Goal: Information Seeking & Learning: Learn about a topic

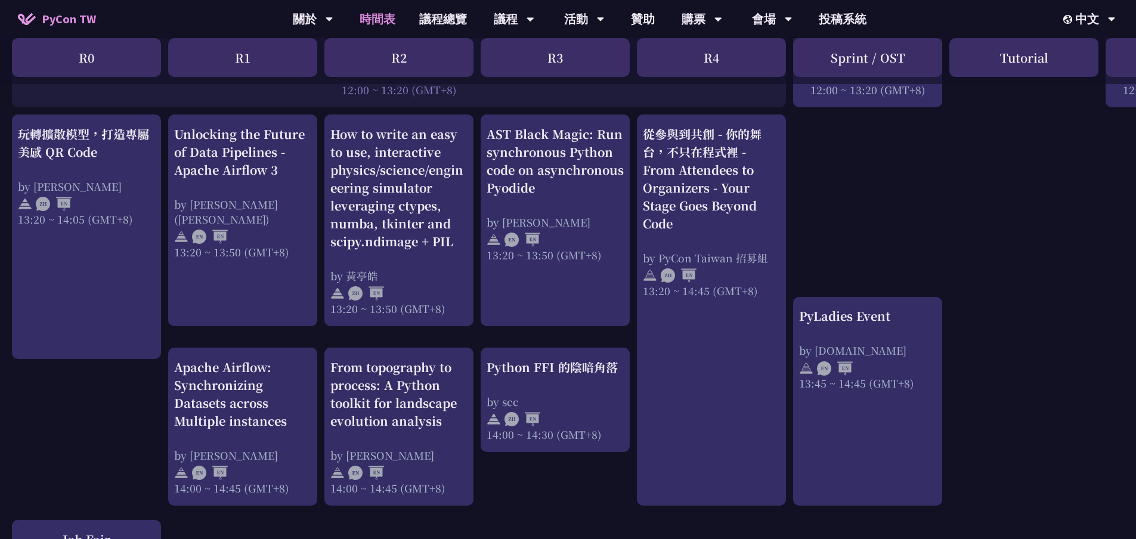
scroll to position [1014, 0]
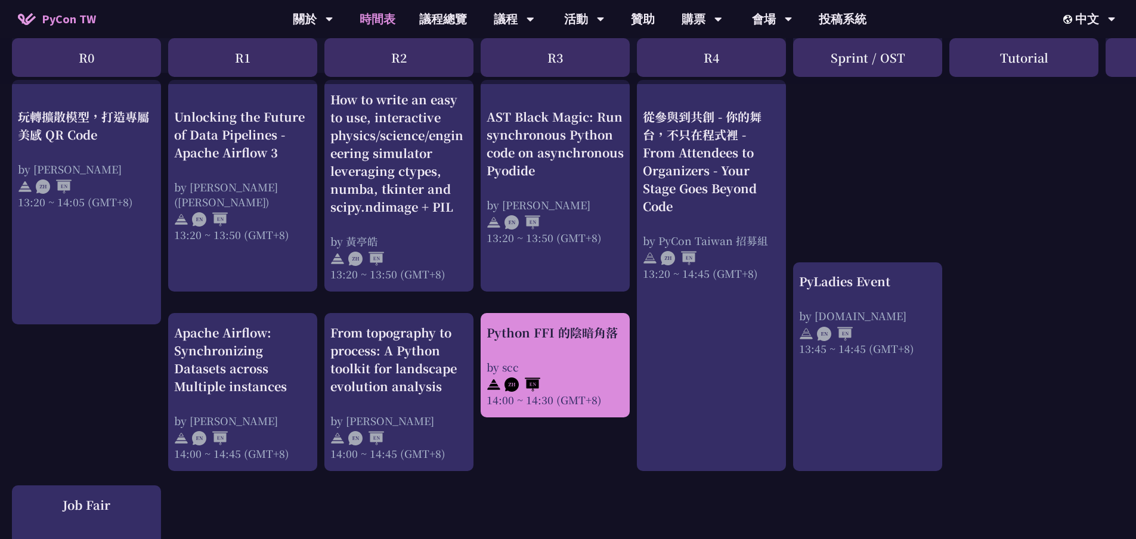
click at [581, 333] on div "Python FFI 的陰暗角落" at bounding box center [555, 333] width 137 height 18
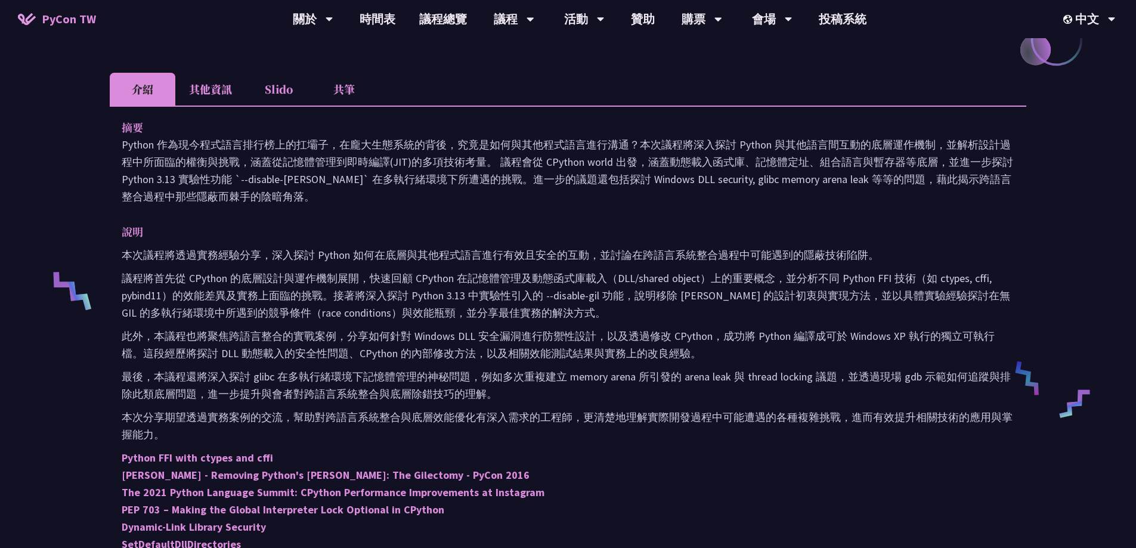
scroll to position [298, 0]
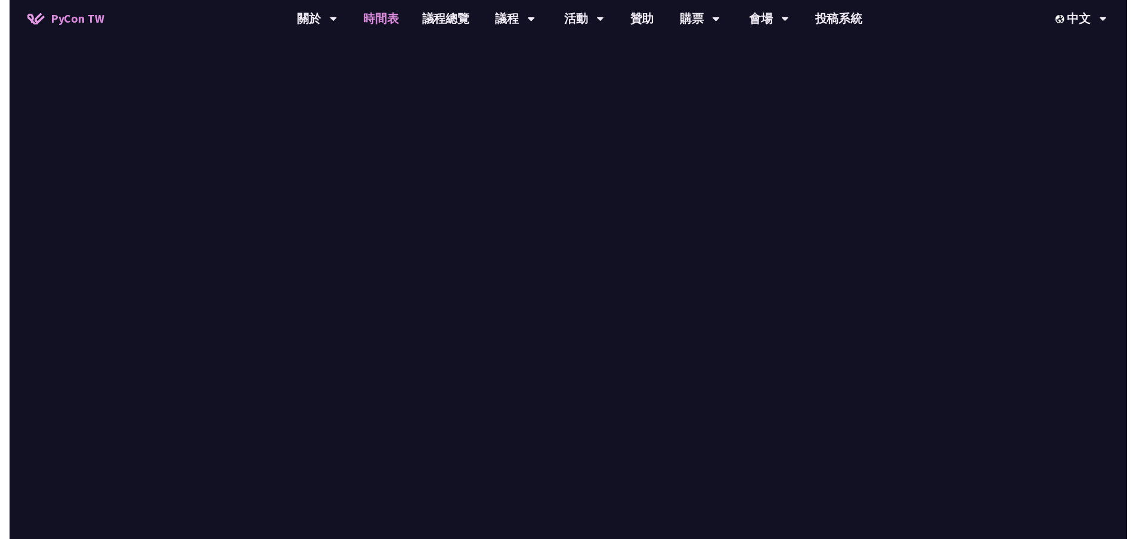
scroll to position [1014, 0]
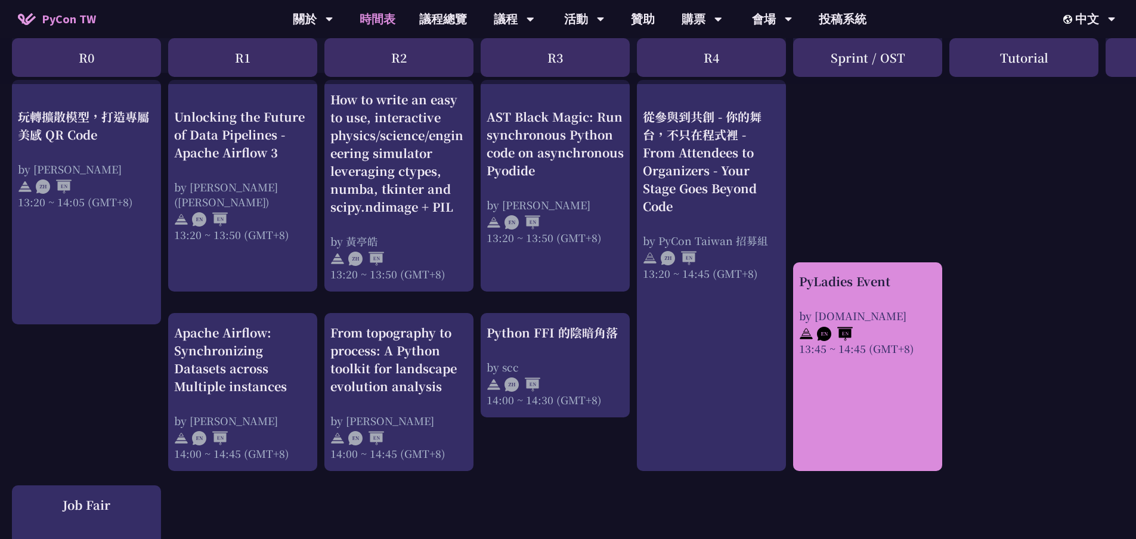
click at [824, 278] on div "PyLadies Event" at bounding box center [867, 282] width 137 height 18
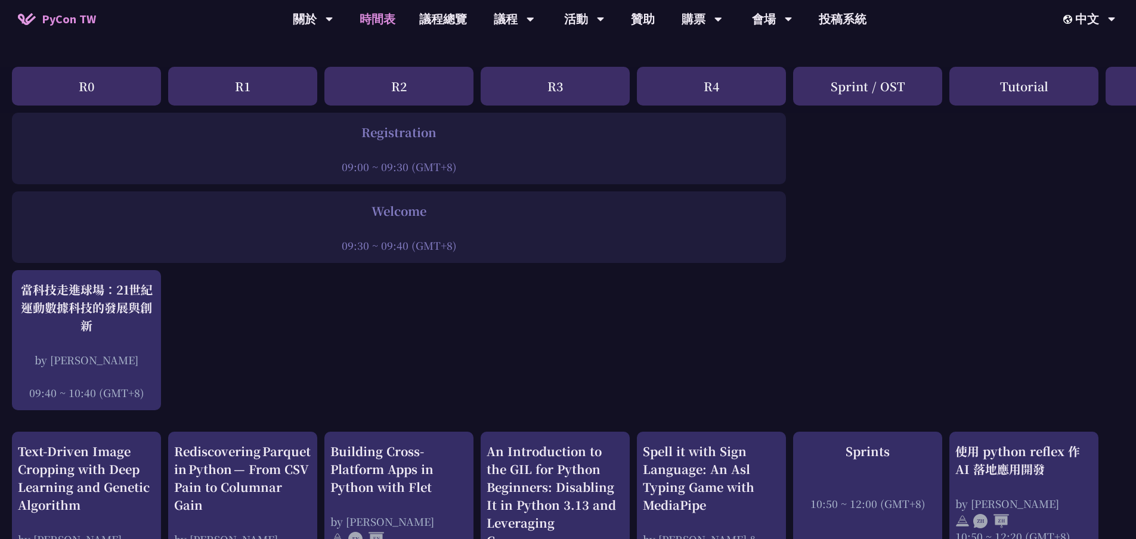
scroll to position [60, 0]
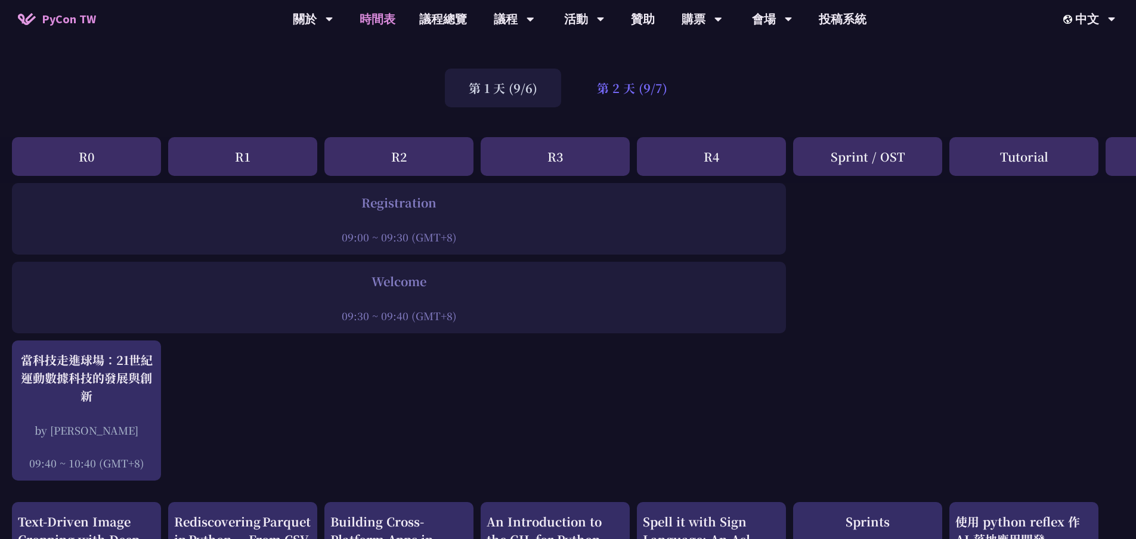
click at [609, 90] on div "第 2 天 (9/7)" at bounding box center [632, 88] width 118 height 39
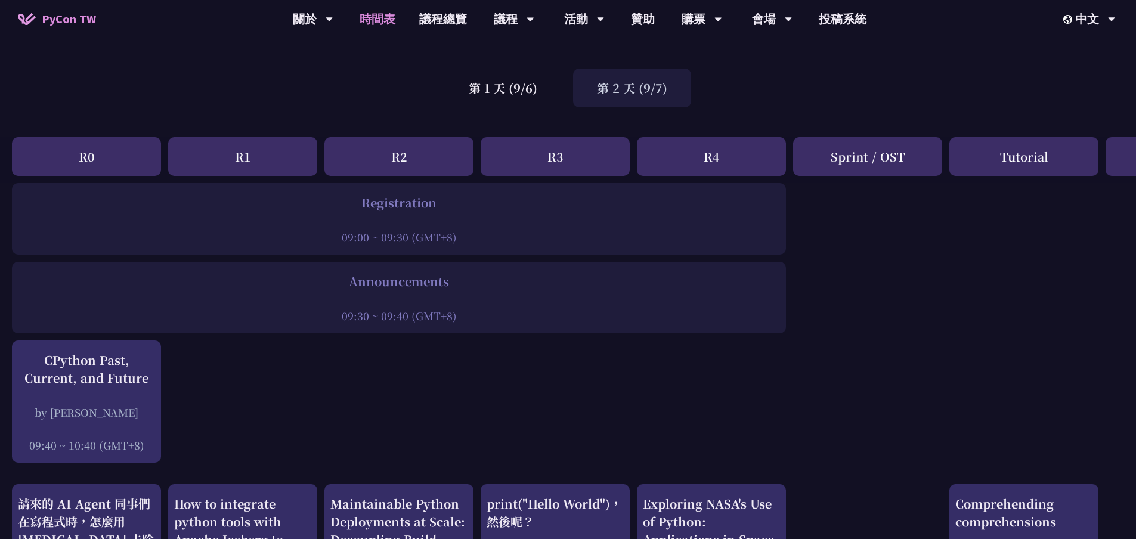
click at [614, 78] on div "第 2 天 (9/7)" at bounding box center [632, 88] width 118 height 39
click at [612, 81] on div "第 2 天 (9/7)" at bounding box center [632, 88] width 118 height 39
click at [611, 82] on div "第 2 天 (9/7)" at bounding box center [632, 88] width 118 height 39
click at [510, 81] on div "第 1 天 (9/6)" at bounding box center [503, 88] width 116 height 39
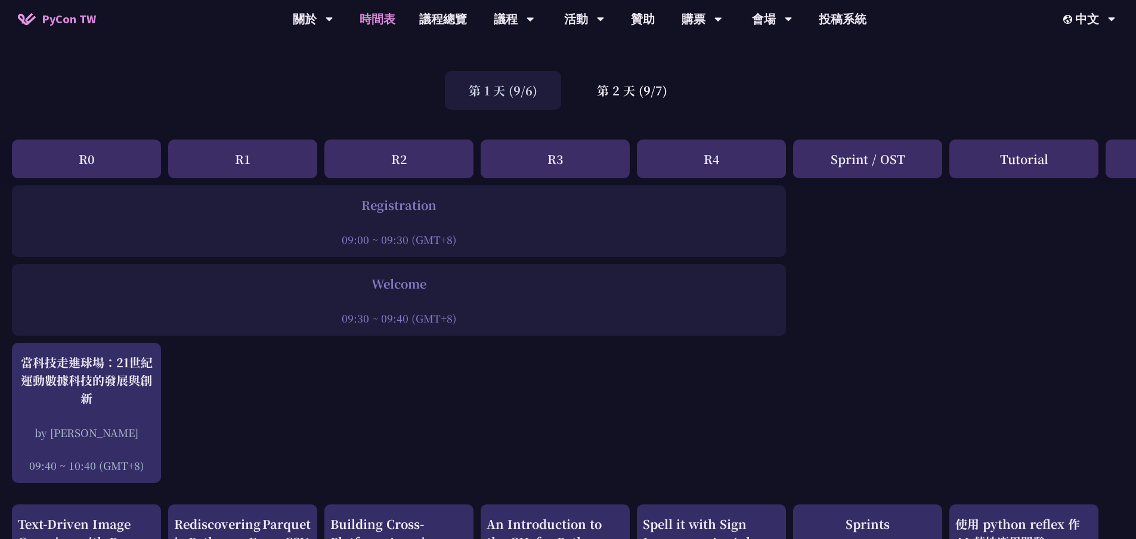
scroll to position [0, 0]
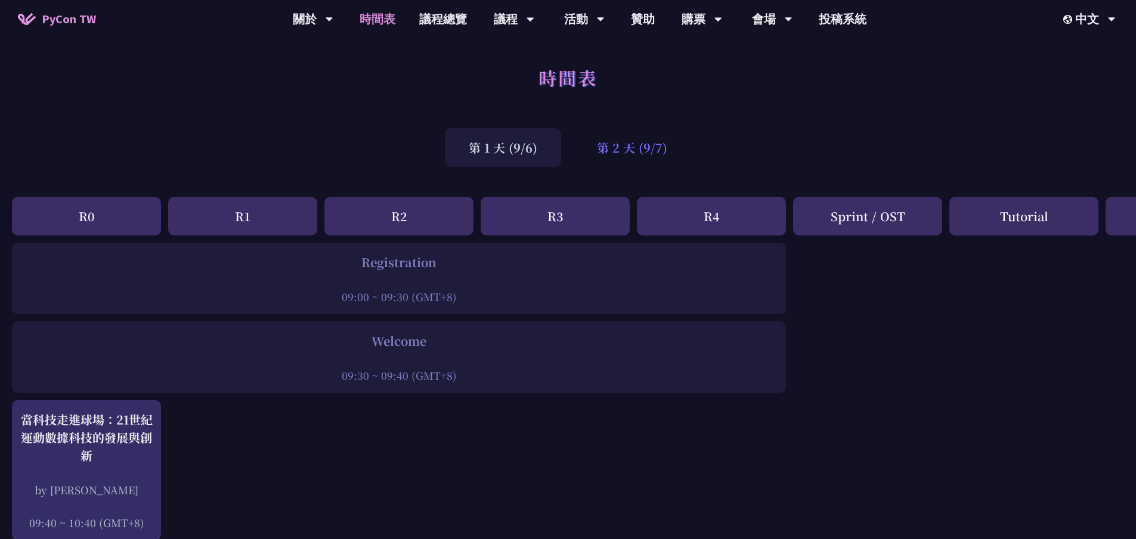
click at [633, 153] on div "第 2 天 (9/7)" at bounding box center [632, 147] width 118 height 39
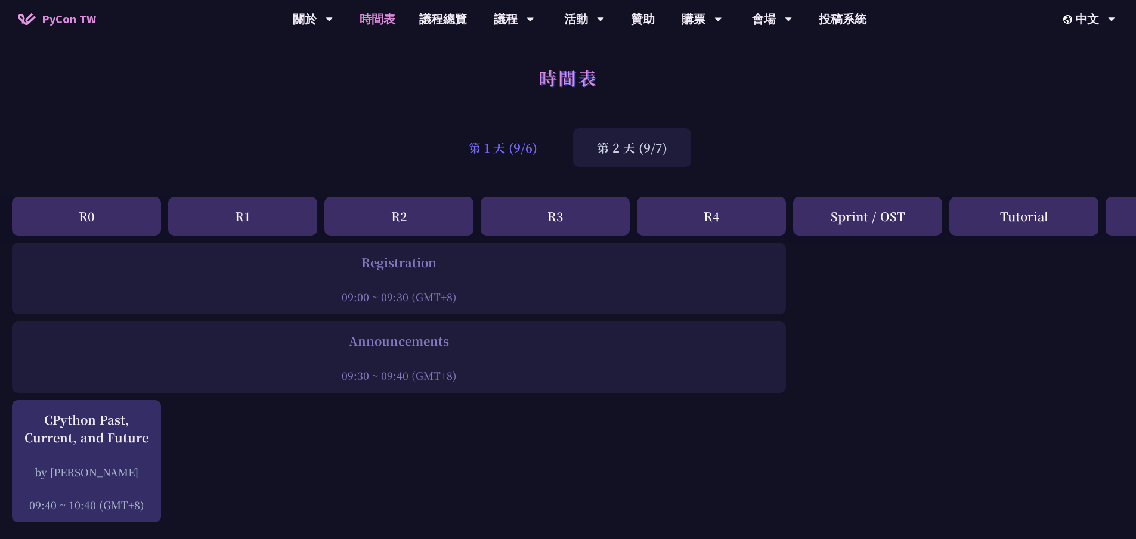
click at [474, 143] on div "第 1 天 (9/6)" at bounding box center [503, 147] width 116 height 39
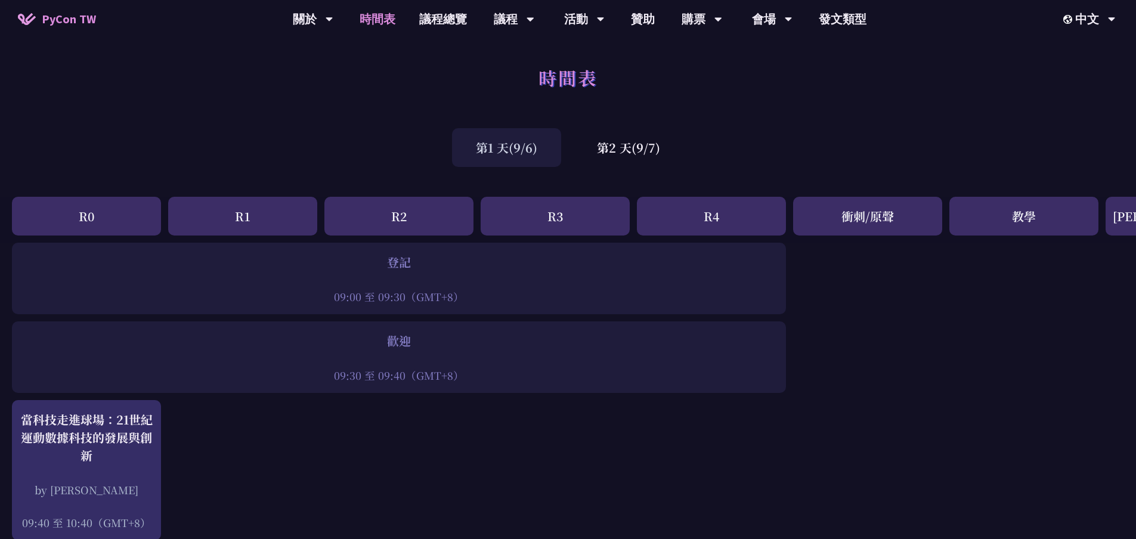
click at [474, 135] on div "第1 天(9/6)" at bounding box center [506, 147] width 109 height 39
click at [500, 153] on font "第1 天(9/6)" at bounding box center [506, 147] width 61 height 17
click at [604, 145] on font "第2 天(9/7)" at bounding box center [628, 147] width 63 height 17
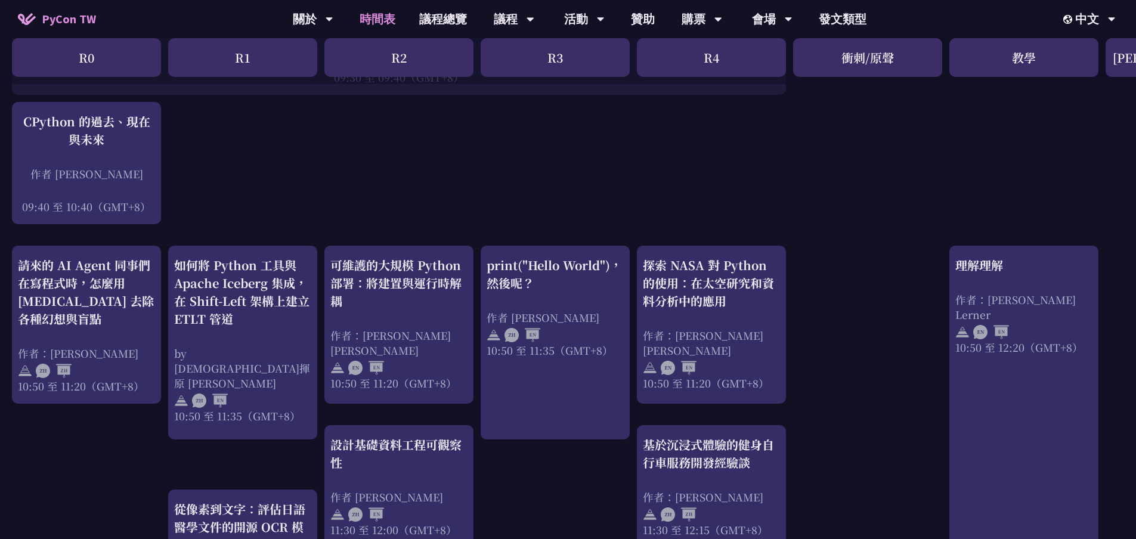
scroll to position [60, 0]
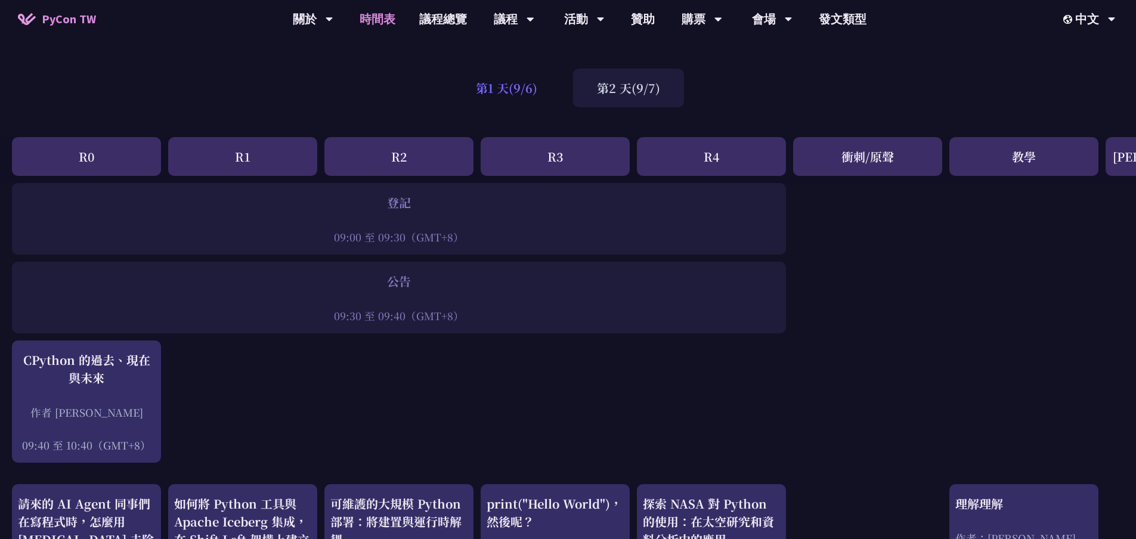
click at [515, 87] on font "第1 天(9/6)" at bounding box center [506, 87] width 61 height 17
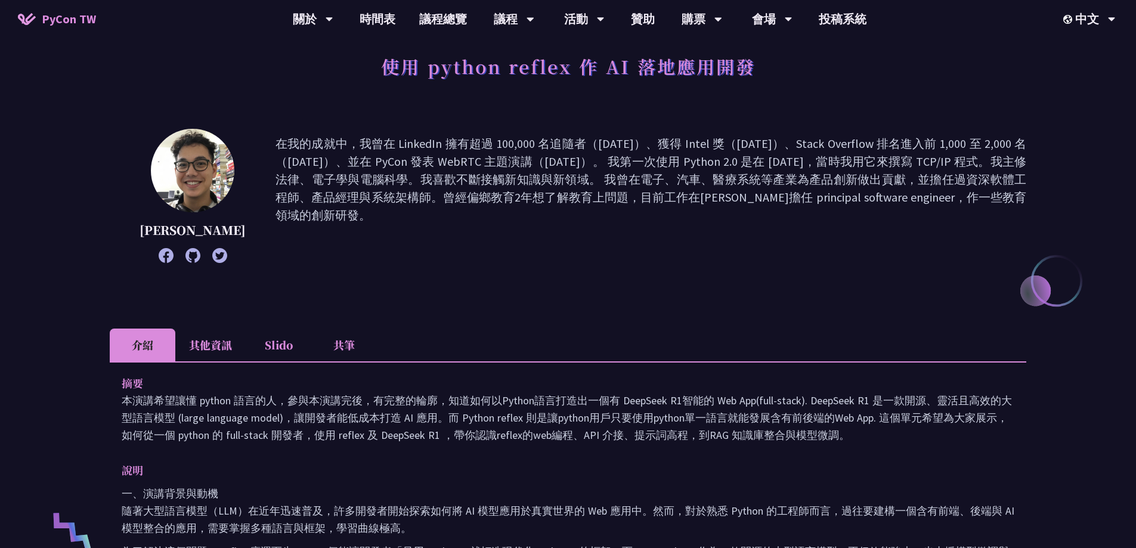
scroll to position [60, 0]
